Goal: Task Accomplishment & Management: Use online tool/utility

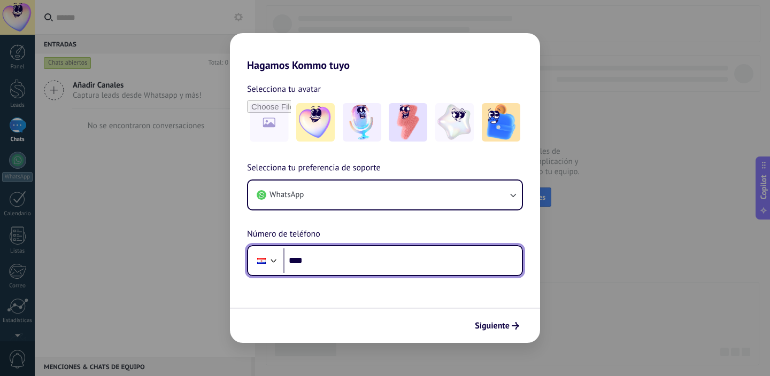
click at [270, 261] on div at bounding box center [273, 259] width 13 height 13
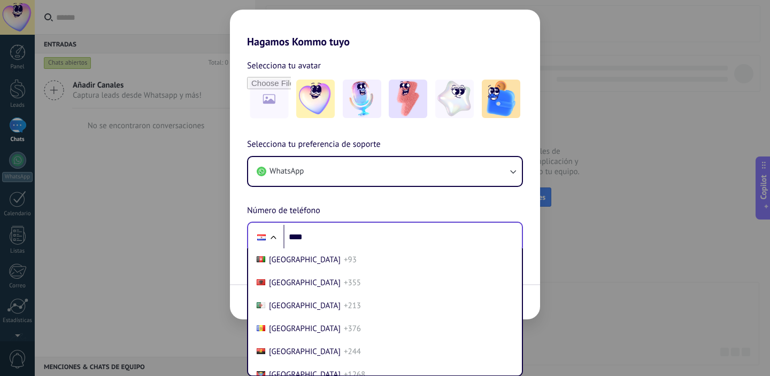
scroll to position [3273, 0]
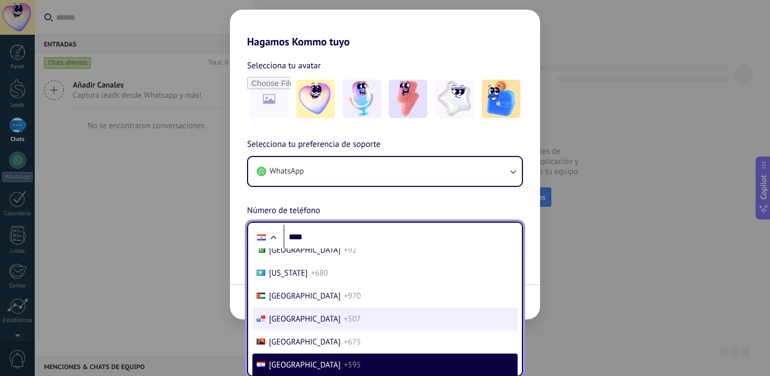
click at [354, 314] on li "Panama +507" at bounding box center [384, 319] width 265 height 23
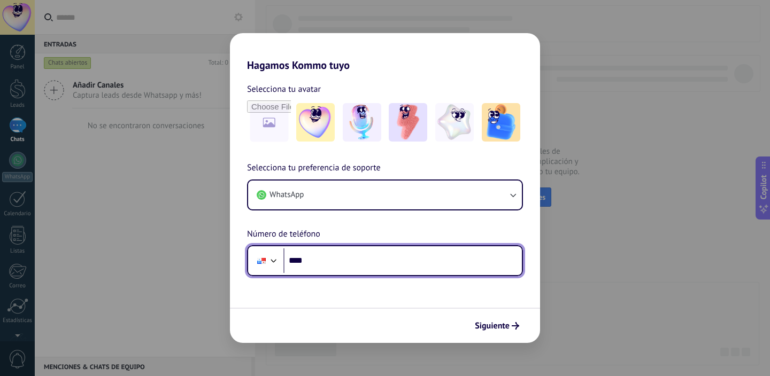
click at [362, 259] on input "****" at bounding box center [402, 261] width 238 height 25
type input "**********"
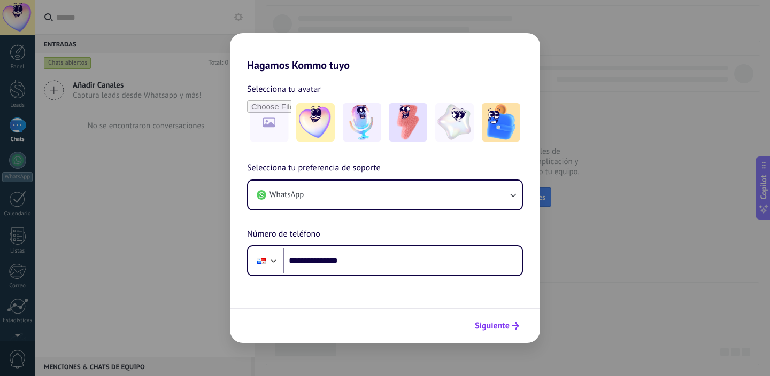
click at [491, 334] on button "Siguiente" at bounding box center [497, 326] width 54 height 18
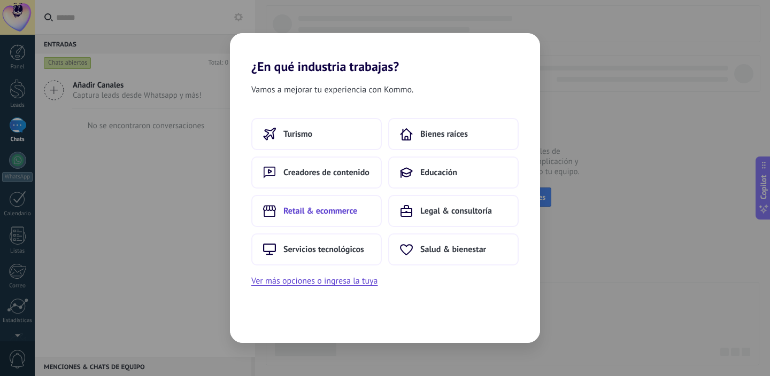
click at [345, 213] on span "Retail & ecommerce" at bounding box center [320, 211] width 74 height 11
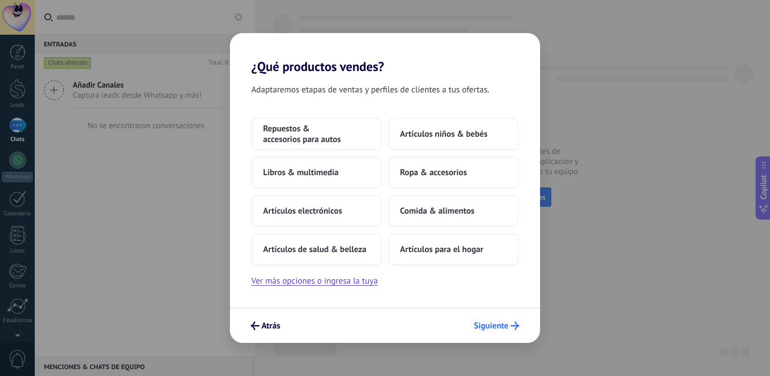
click at [491, 317] on div "Atrás Siguiente" at bounding box center [385, 325] width 310 height 35
click at [491, 322] on span "Siguiente" at bounding box center [491, 325] width 35 height 7
click at [358, 278] on button "Ver más opciones o ingresa la tuya" at bounding box center [314, 281] width 126 height 14
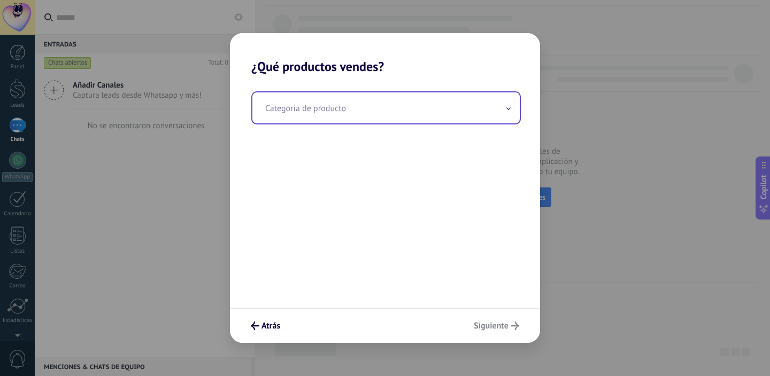
click at [403, 103] on input "text" at bounding box center [385, 107] width 267 height 31
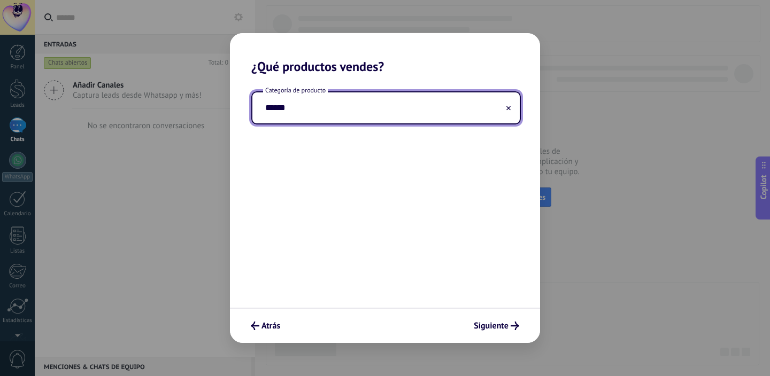
type input "*******"
click at [509, 319] on button "Siguiente" at bounding box center [496, 326] width 55 height 18
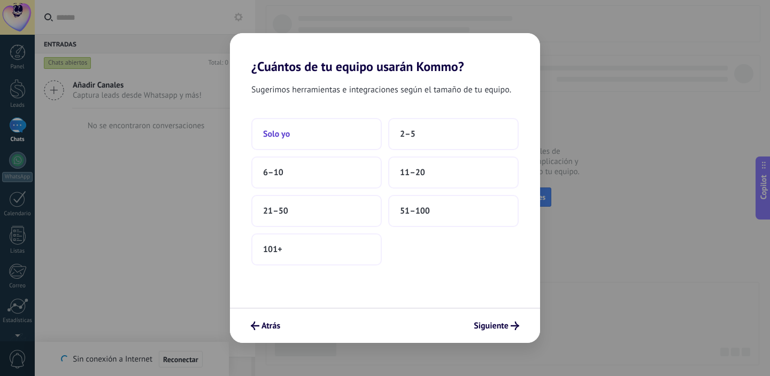
click at [332, 137] on button "Solo yo" at bounding box center [316, 134] width 130 height 32
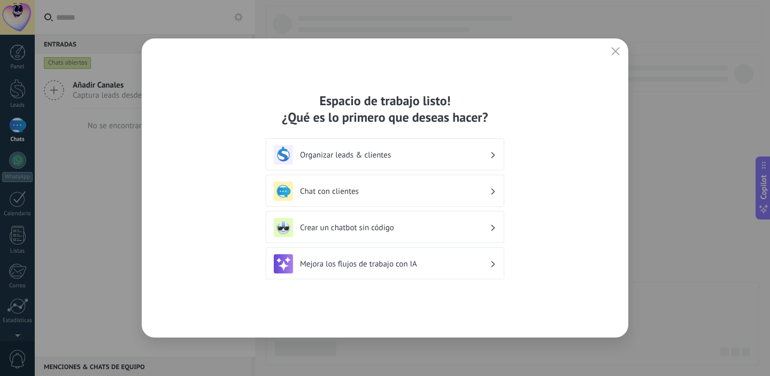
click at [441, 156] on h3 "Organizar leads & clientes" at bounding box center [395, 155] width 190 height 10
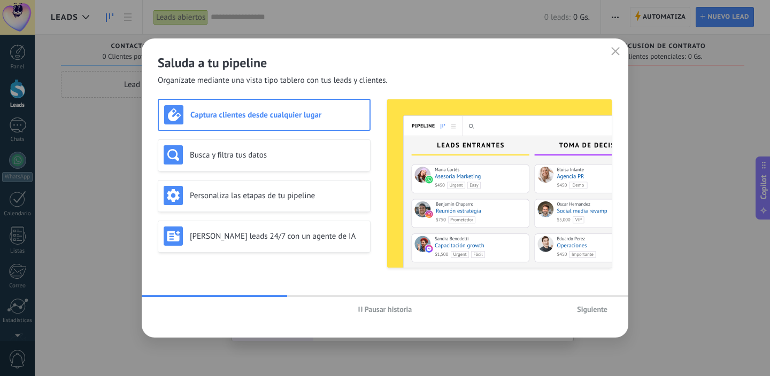
click at [603, 50] on div "Saluda a tu pipeline Organízate mediante una vista tipo tablero con tus leads y…" at bounding box center [385, 62] width 486 height 48
click at [613, 50] on icon "button" at bounding box center [615, 51] width 9 height 9
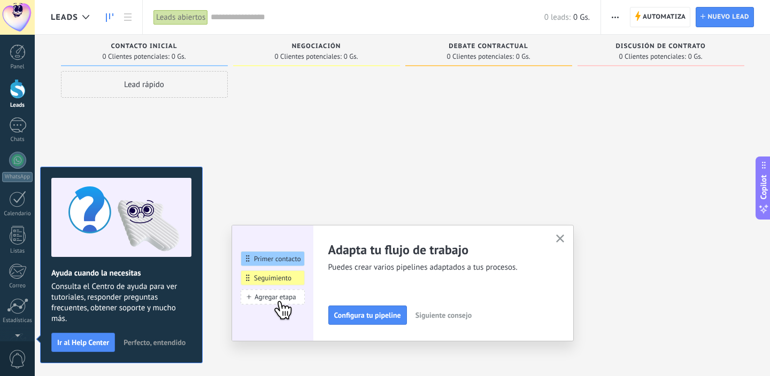
click at [191, 99] on div "Lead rápido" at bounding box center [144, 189] width 167 height 237
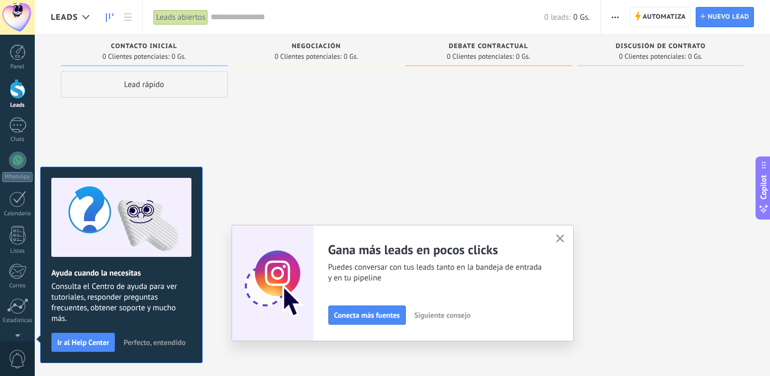
click at [166, 337] on button "Perfecto, entendido" at bounding box center [155, 343] width 72 height 16
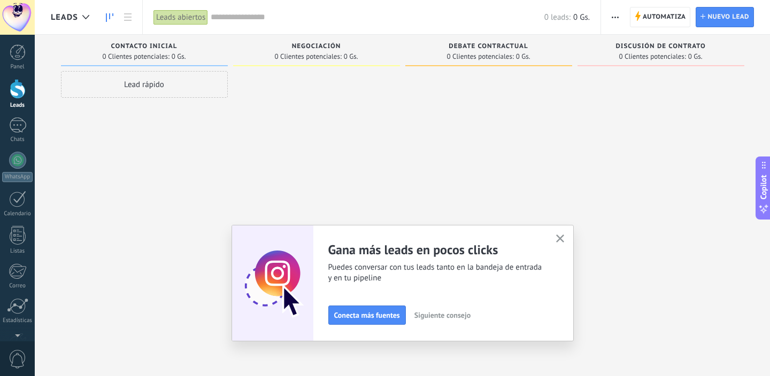
click at [565, 238] on button "button" at bounding box center [559, 239] width 13 height 14
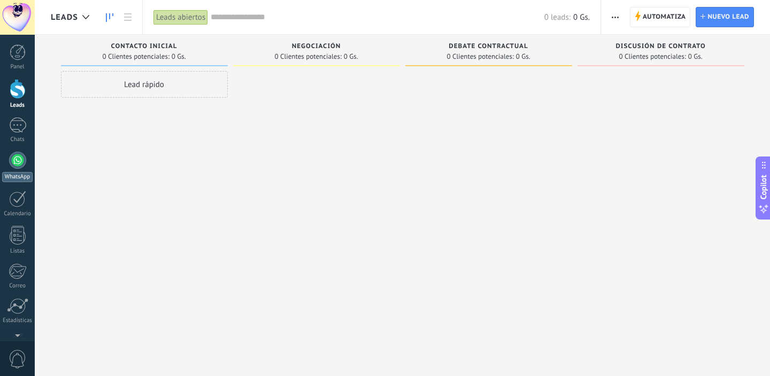
click at [18, 155] on div at bounding box center [17, 160] width 17 height 17
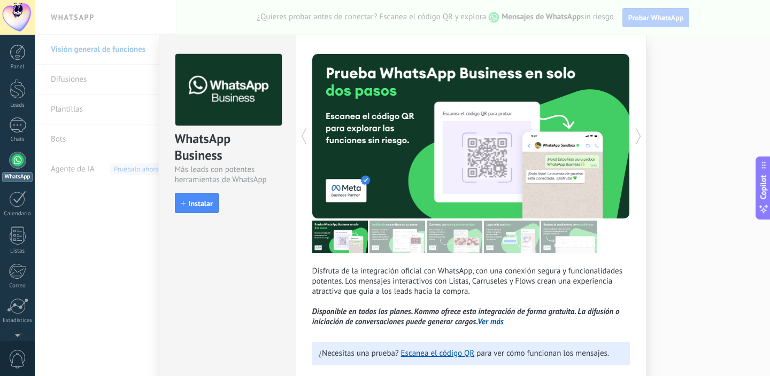
click at [701, 38] on div "WhatsApp Business Más leads con potentes herramientas de WhatsApp install Insta…" at bounding box center [402, 188] width 735 height 376
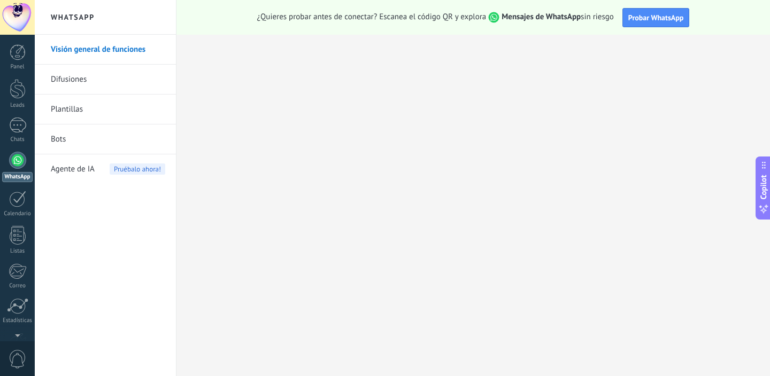
click at [77, 172] on span "Agente de IA" at bounding box center [73, 169] width 44 height 30
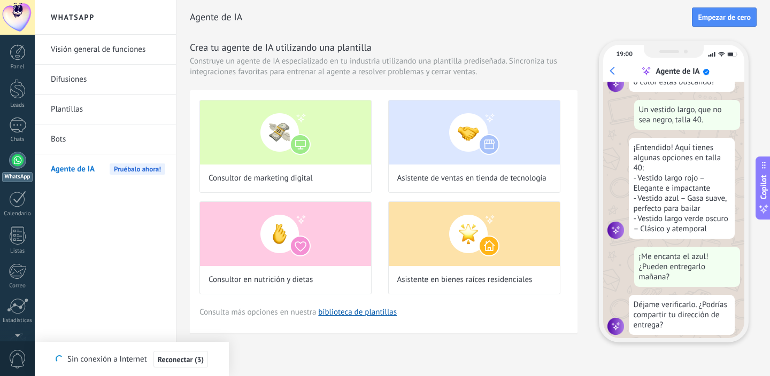
scroll to position [128, 0]
